Goal: Task Accomplishment & Management: Use online tool/utility

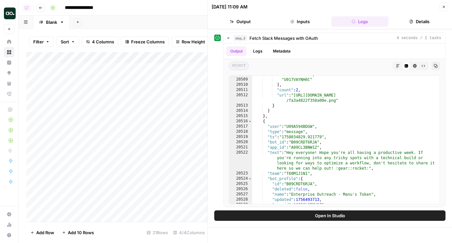
scroll to position [10550, 0]
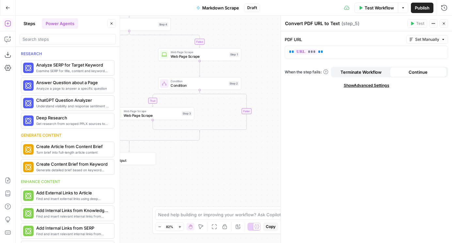
scroll to position [355, 0]
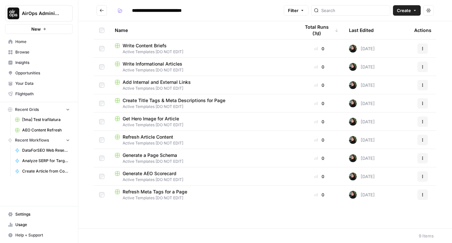
click at [149, 67] on span "Active Templates [DO NOT EDIT]" at bounding box center [202, 70] width 175 height 6
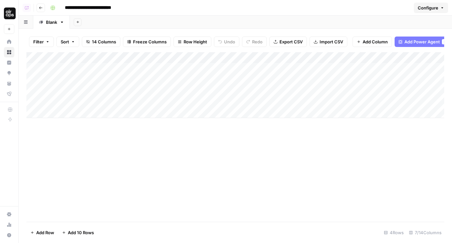
click at [311, 55] on div "Add Column" at bounding box center [234, 85] width 417 height 66
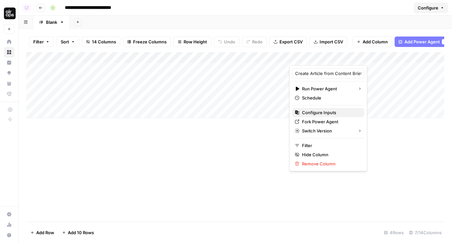
click at [323, 114] on span "Configure Inputs" at bounding box center [330, 112] width 57 height 7
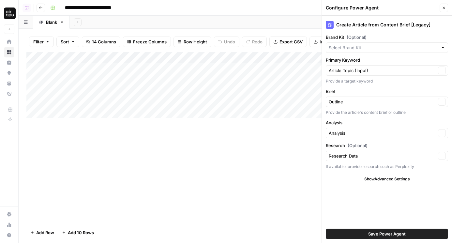
type input "AirOps"
click at [443, 7] on icon "button" at bounding box center [444, 8] width 2 height 2
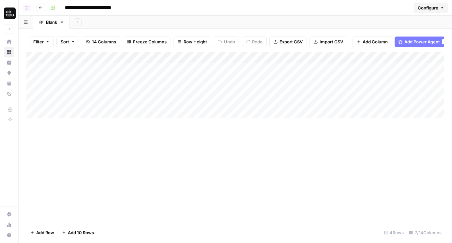
click at [43, 8] on button "Go back" at bounding box center [40, 8] width 8 height 8
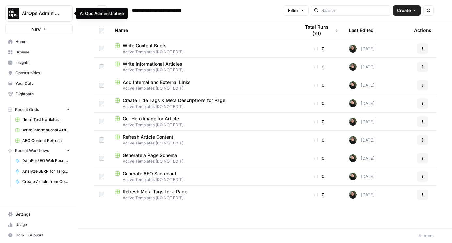
click at [65, 15] on icon "Workspace: AirOps Administrative" at bounding box center [67, 13] width 7 height 7
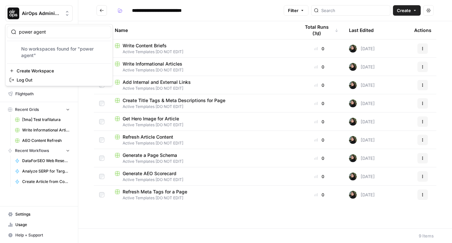
click at [42, 36] on div "power agent" at bounding box center [59, 32] width 104 height 12
drag, startPoint x: 33, startPoint y: 33, endPoint x: 116, endPoint y: 32, distance: 83.1
click at [116, 32] on body "**********" at bounding box center [226, 121] width 452 height 243
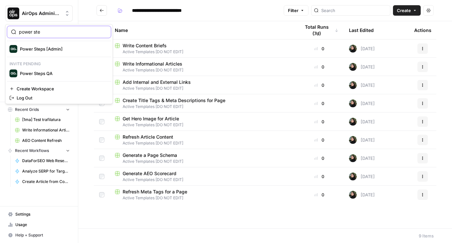
type input "power ste"
click at [47, 50] on span "Power Steps [Admin]" at bounding box center [63, 49] width 86 height 7
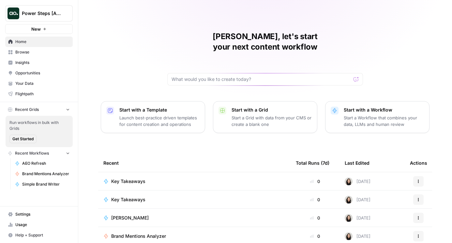
scroll to position [57, 0]
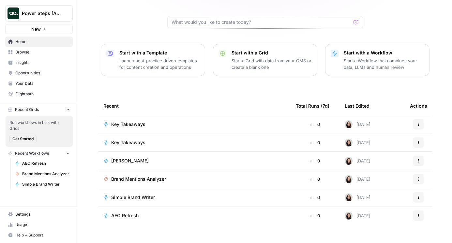
click at [42, 50] on span "Browse" at bounding box center [42, 52] width 54 height 6
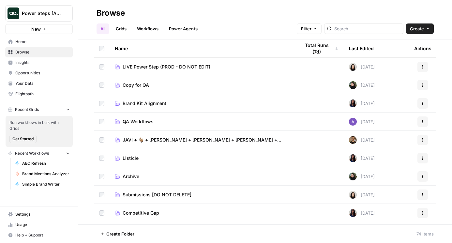
click at [147, 27] on link "Workflows" at bounding box center [147, 28] width 29 height 10
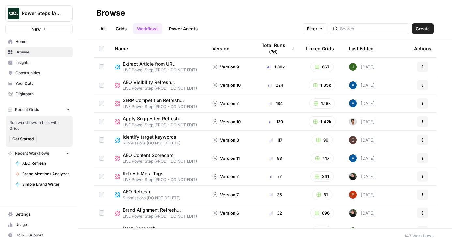
click at [361, 46] on div "Last Edited" at bounding box center [361, 48] width 25 height 18
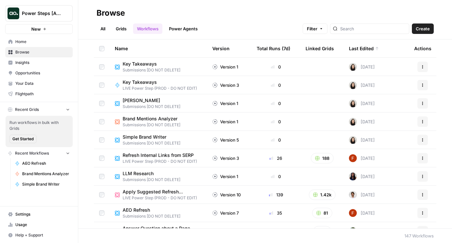
click at [134, 81] on span "Key Takeaways" at bounding box center [157, 82] width 69 height 7
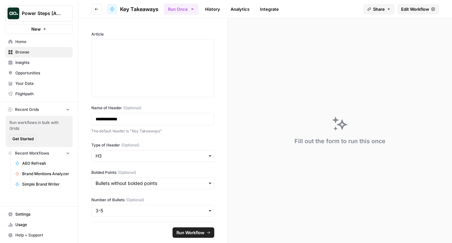
click at [423, 10] on span "Edit Workflow" at bounding box center [415, 9] width 28 height 7
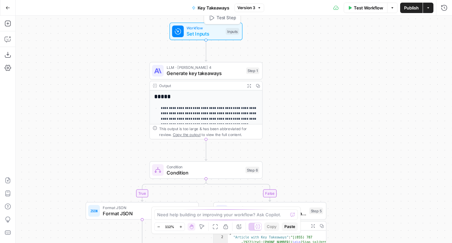
click at [225, 26] on div "Workflow Set Inputs Inputs Test Step" at bounding box center [205, 31] width 67 height 12
click at [221, 30] on span "Set Inputs" at bounding box center [205, 33] width 36 height 7
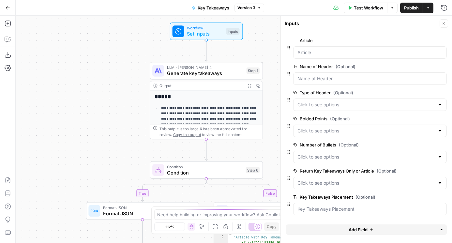
click at [420, 65] on span "edit field" at bounding box center [422, 66] width 14 height 5
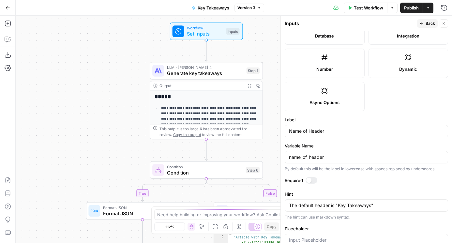
scroll to position [228, 0]
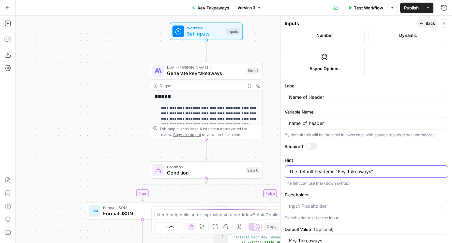
click at [331, 174] on textarea "The default header is "Key Takeaways"" at bounding box center [366, 171] width 155 height 7
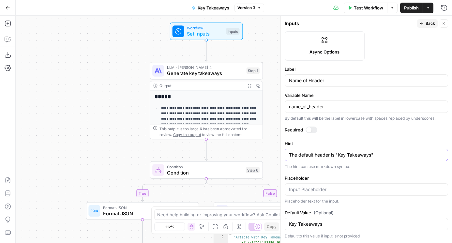
click at [292, 157] on textarea "The default header is "Key Takeaways"" at bounding box center [366, 155] width 155 height 7
click at [358, 154] on textarea "If left blank, the default header is "Key Takeaways"" at bounding box center [366, 155] width 155 height 7
click at [348, 135] on div "Required" at bounding box center [365, 130] width 163 height 8
drag, startPoint x: 290, startPoint y: 155, endPoint x: 296, endPoint y: 155, distance: 5.9
click at [290, 155] on textarea "If left blank, the default header will be "Key Takeaways"" at bounding box center [366, 155] width 155 height 7
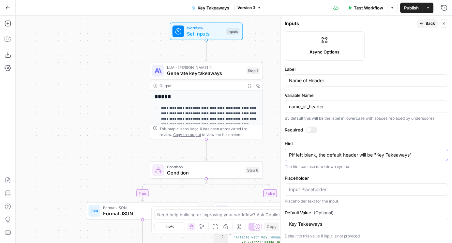
type textarea "If left blank, the default header will be "Key Takeaways""
